Goal: Task Accomplishment & Management: Complete application form

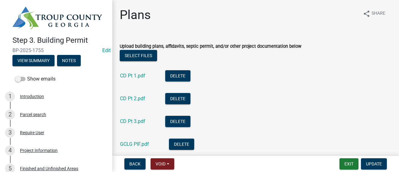
scroll to position [67, 0]
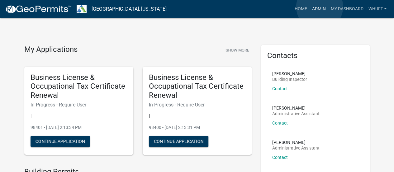
click at [320, 7] on link "Admin" at bounding box center [318, 9] width 19 height 12
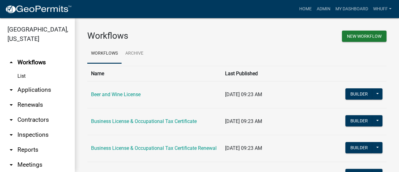
click at [41, 92] on link "arrow_drop_down Applications" at bounding box center [37, 89] width 75 height 15
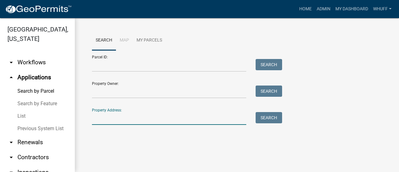
click at [163, 120] on input "Property Address:" at bounding box center [169, 118] width 154 height 13
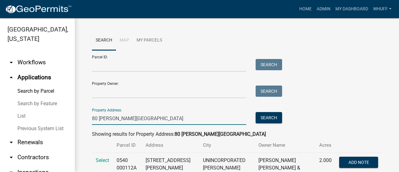
scroll to position [28, 0]
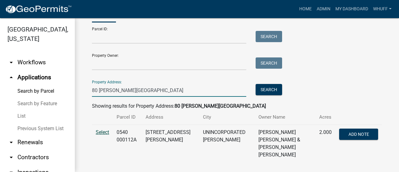
type input "80 Burkes Chapel"
click at [101, 130] on span "Select" at bounding box center [102, 132] width 13 height 6
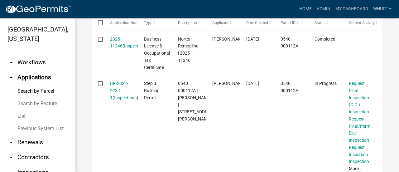
scroll to position [246, 0]
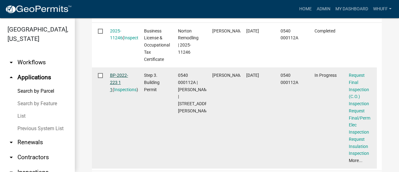
click at [121, 73] on link "BP-2022-223 1 1" at bounding box center [119, 82] width 18 height 19
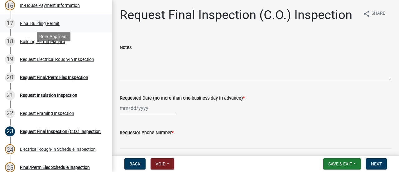
scroll to position [374, 0]
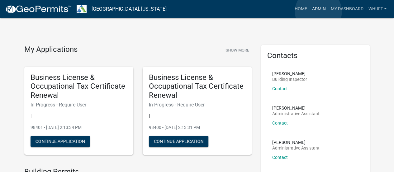
click at [318, 12] on link "Admin" at bounding box center [318, 9] width 19 height 12
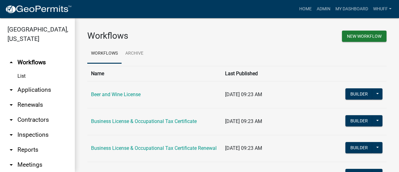
click at [37, 91] on link "arrow_drop_down Applications" at bounding box center [37, 89] width 75 height 15
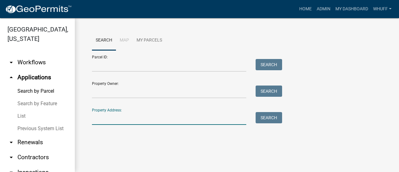
click at [123, 118] on input "Property Address:" at bounding box center [169, 118] width 154 height 13
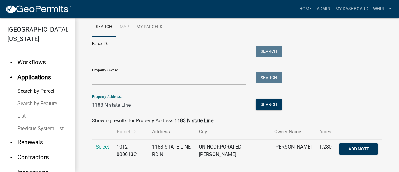
scroll to position [21, 0]
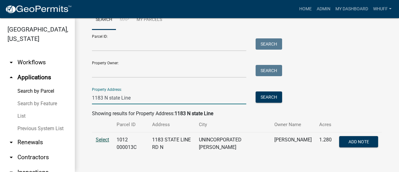
type input "1183 N state Line"
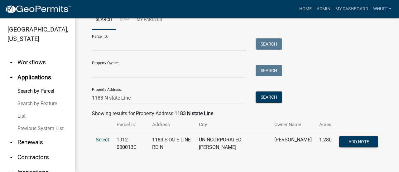
click at [102, 138] on span "Select" at bounding box center [102, 139] width 13 height 6
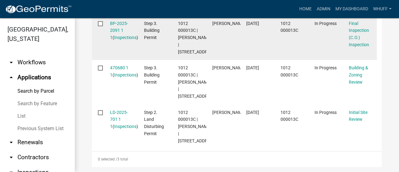
scroll to position [207, 0]
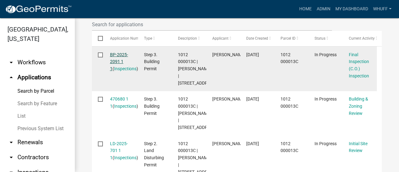
click at [116, 52] on link "BP-2025-2091 1 1" at bounding box center [119, 61] width 18 height 19
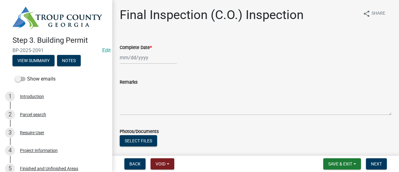
click at [138, 54] on div at bounding box center [148, 57] width 57 height 13
select select "9"
select select "2025"
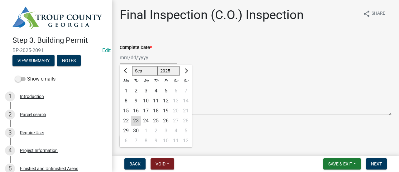
click at [135, 121] on div "23" at bounding box center [136, 121] width 10 height 10
type input "09/23/2025"
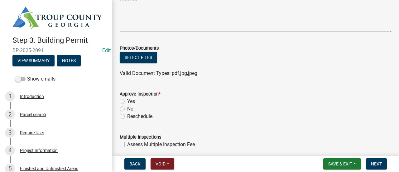
scroll to position [93, 0]
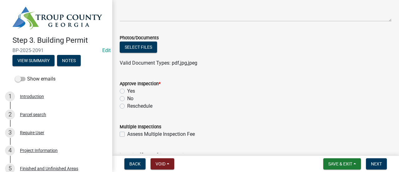
click at [131, 91] on label "Yes" at bounding box center [131, 90] width 8 height 7
click at [131, 91] on input "Yes" at bounding box center [129, 89] width 4 height 4
radio input "true"
drag, startPoint x: 282, startPoint y: 93, endPoint x: 317, endPoint y: 95, distance: 35.6
click at [293, 95] on div "Approve Inspection * Yes No Reschedule" at bounding box center [256, 95] width 272 height 30
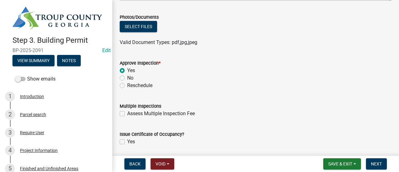
scroll to position [136, 0]
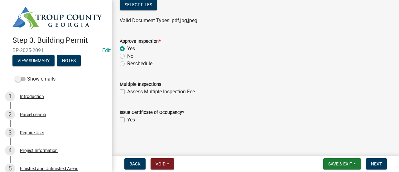
click at [322, 78] on form "Multiple Inspections Assess Multiple Inspection Fee" at bounding box center [256, 84] width 272 height 22
click at [376, 163] on span "Next" at bounding box center [376, 163] width 11 height 5
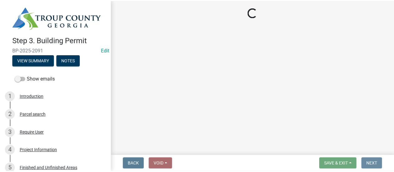
scroll to position [0, 0]
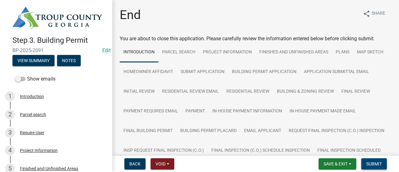
click at [370, 165] on span "Submit" at bounding box center [374, 163] width 16 height 5
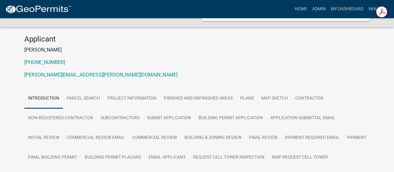
scroll to position [62, 0]
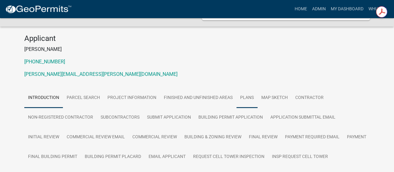
click at [250, 92] on link "Plans" at bounding box center [246, 98] width 21 height 20
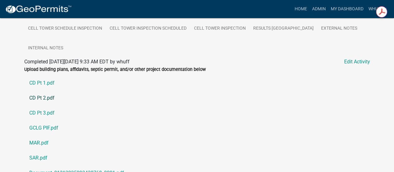
scroll to position [241, 0]
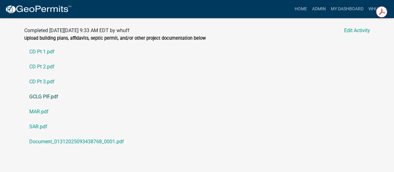
click at [34, 89] on link "GCLG PIF.pdf" at bounding box center [197, 96] width 346 height 15
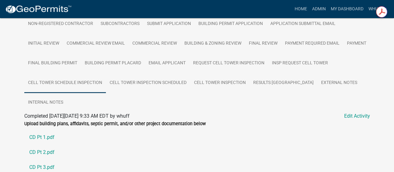
scroll to position [218, 0]
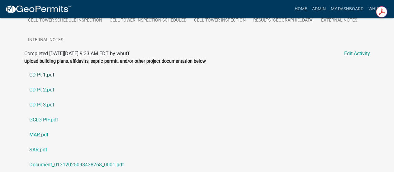
click at [40, 68] on link "CD Pt 1.pdf" at bounding box center [197, 74] width 346 height 15
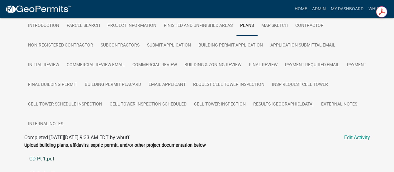
scroll to position [125, 0]
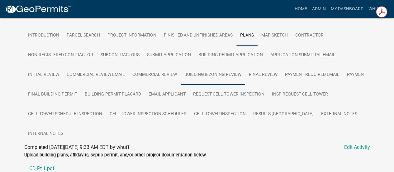
click at [202, 65] on link "Building & Zoning Review" at bounding box center [213, 75] width 64 height 20
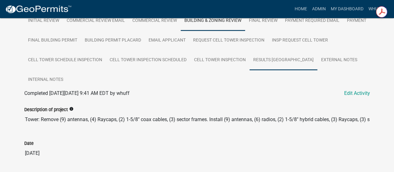
scroll to position [197, 0]
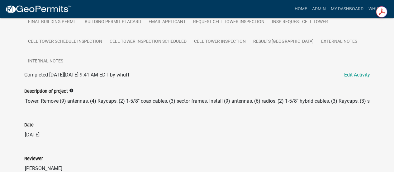
click at [283, 95] on input "Tower: Remove (9) antennas, (4) Raycaps, (2) 1-5/8" coax cables, (3) sector fra…" at bounding box center [197, 101] width 346 height 12
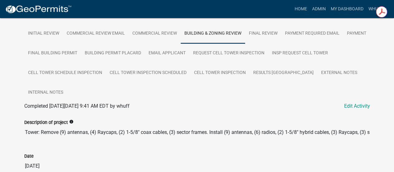
scroll to position [135, 0]
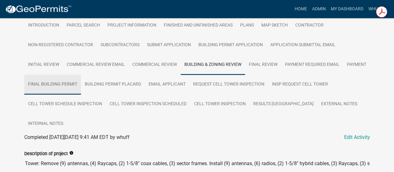
click at [54, 75] on link "Final Building Permit" at bounding box center [52, 84] width 57 height 20
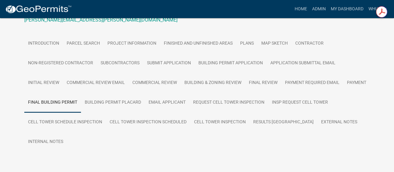
scroll to position [131, 0]
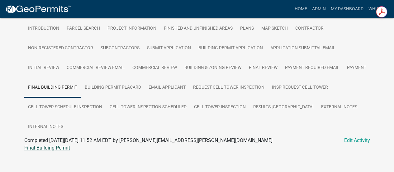
click at [54, 145] on link "Final Building Permit" at bounding box center [47, 148] width 46 height 6
click at [319, 10] on link "Admin" at bounding box center [318, 9] width 19 height 12
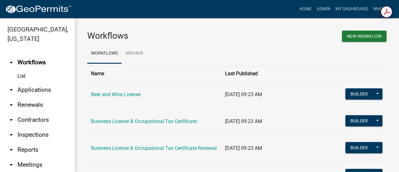
click at [40, 90] on link "arrow_drop_down Applications" at bounding box center [37, 89] width 75 height 15
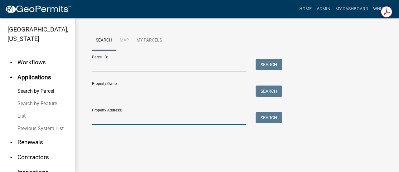
click at [143, 119] on input "Property Address:" at bounding box center [169, 118] width 154 height 13
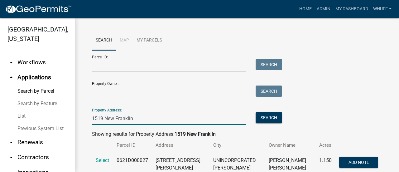
scroll to position [21, 0]
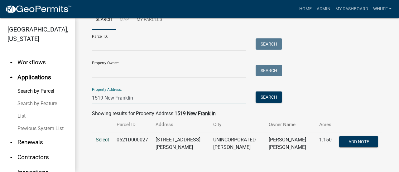
type input "1519 New Franklin"
click at [102, 141] on span "Select" at bounding box center [102, 139] width 13 height 6
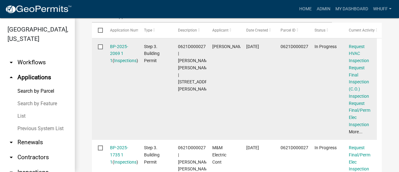
scroll to position [207, 0]
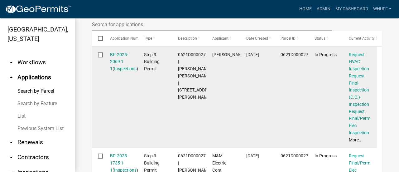
click at [113, 57] on div "BP-2025-2069 1 1 ( Inspections )" at bounding box center [121, 61] width 22 height 21
click at [119, 54] on link "BP-2025-2069 1 1" at bounding box center [119, 61] width 18 height 19
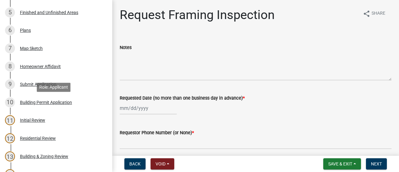
scroll to position [125, 0]
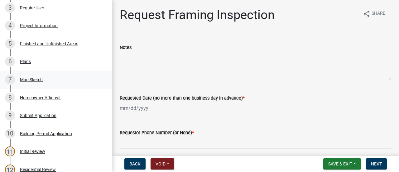
click at [30, 83] on link "7 Map Sketch" at bounding box center [56, 79] width 112 height 18
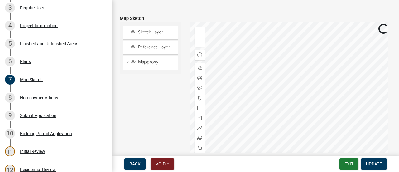
scroll to position [62, 0]
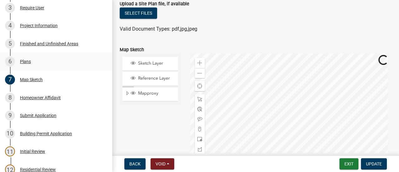
click at [22, 64] on div "6 Plans" at bounding box center [53, 61] width 97 height 10
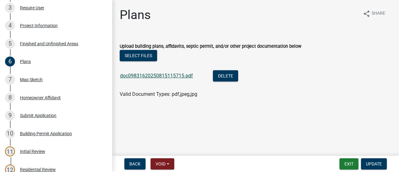
click at [159, 73] on link "doc09831620250815115715.pdf" at bounding box center [156, 76] width 73 height 6
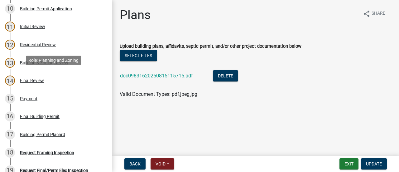
scroll to position [280, 0]
